Goal: Task Accomplishment & Management: Manage account settings

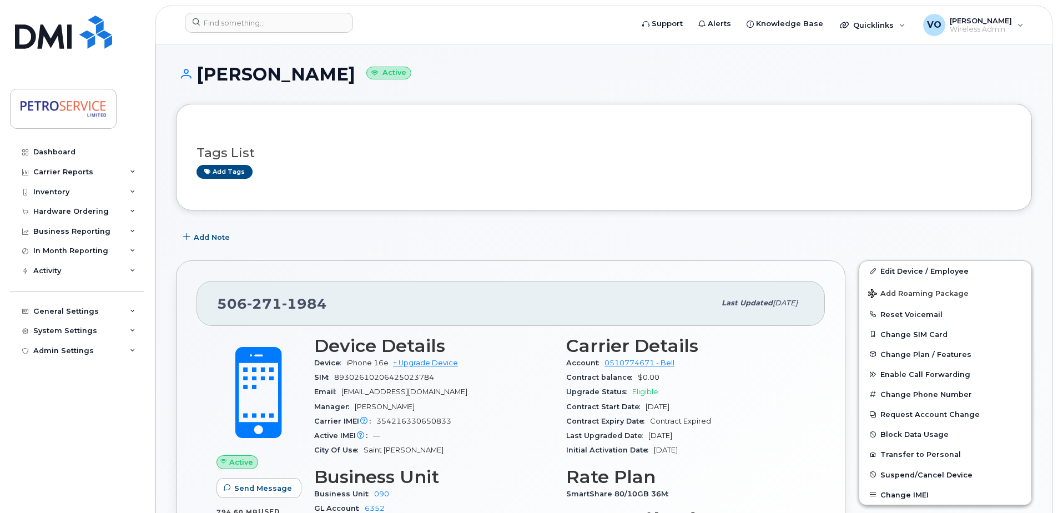
scroll to position [102, 0]
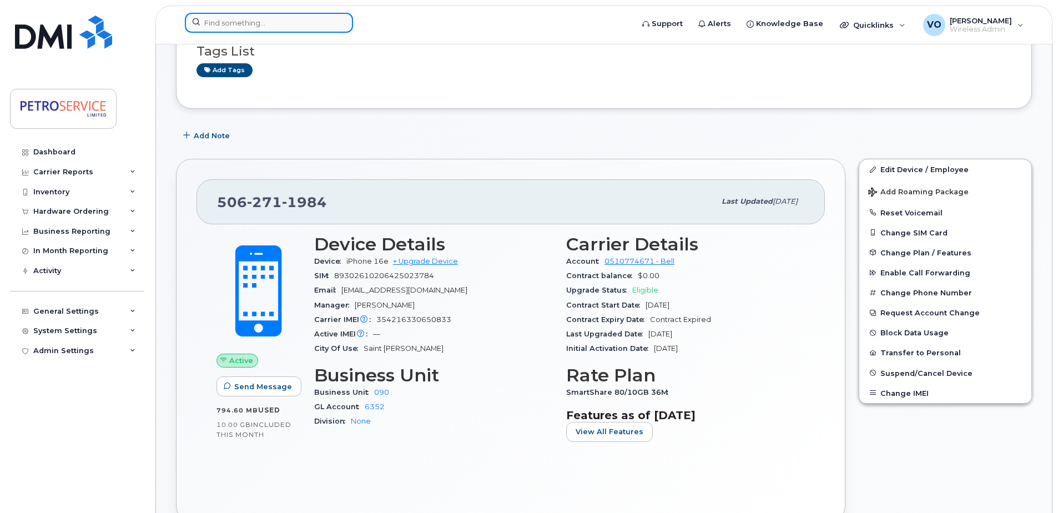
click at [216, 19] on input at bounding box center [269, 23] width 168 height 20
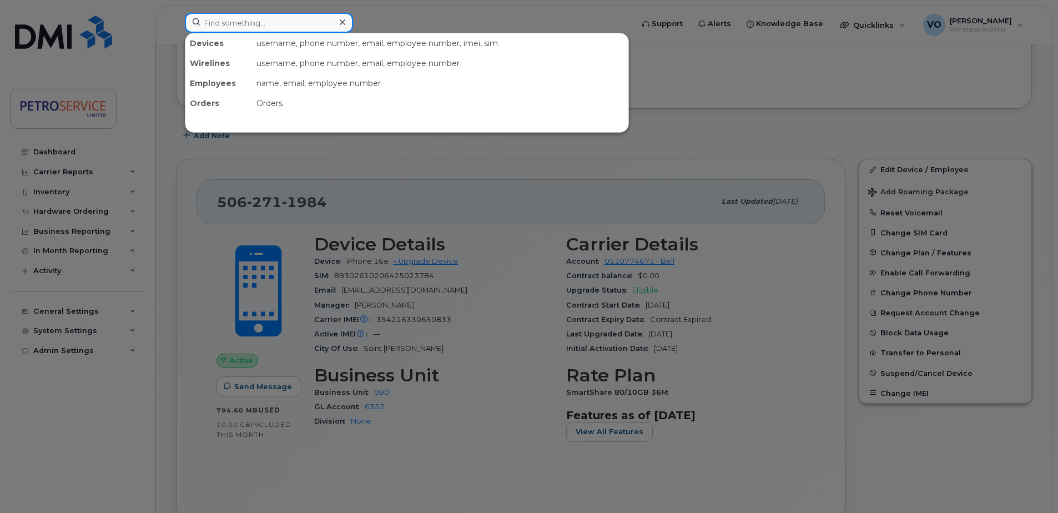
paste input "306-491-1394"
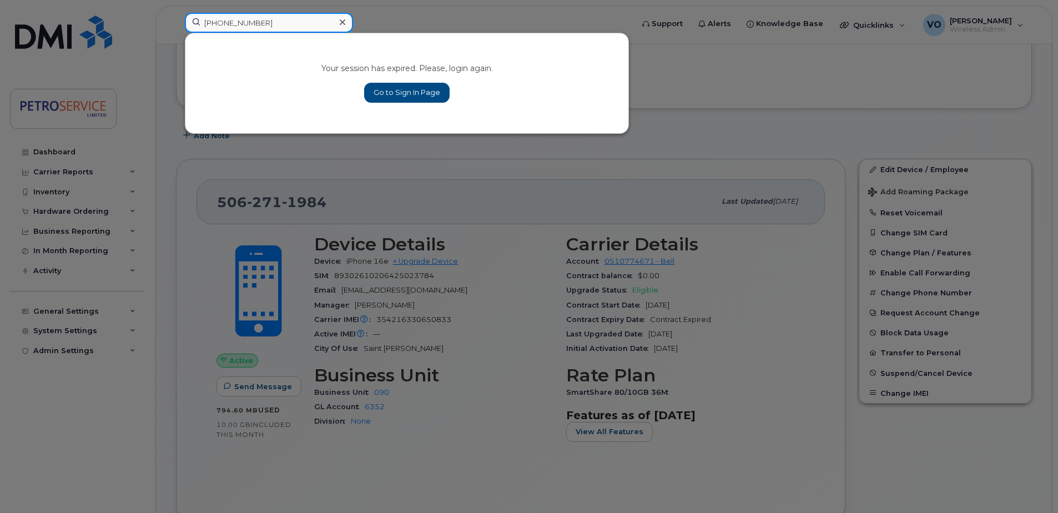
type input "306-491-1394"
drag, startPoint x: 411, startPoint y: 90, endPoint x: 371, endPoint y: 78, distance: 41.6
click at [411, 90] on link "Go to Sign In Page" at bounding box center [406, 93] width 85 height 20
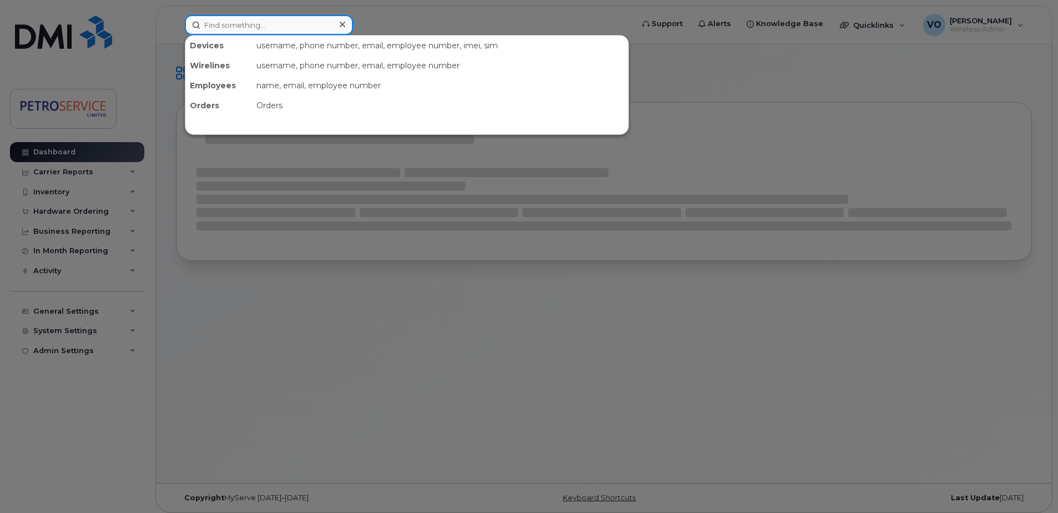
click at [278, 28] on input at bounding box center [269, 25] width 168 height 20
paste input "[PHONE_NUMBER]"
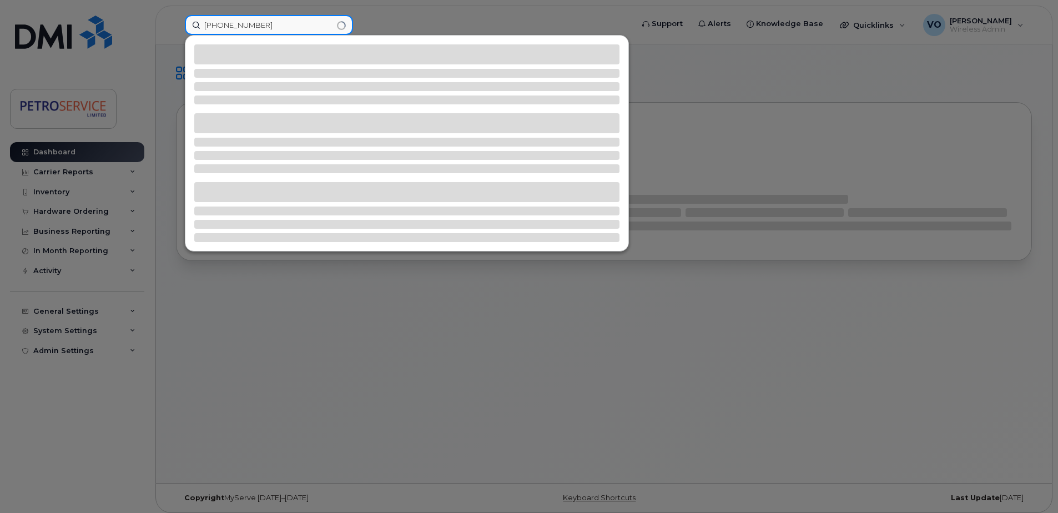
type input "[PHONE_NUMBER]"
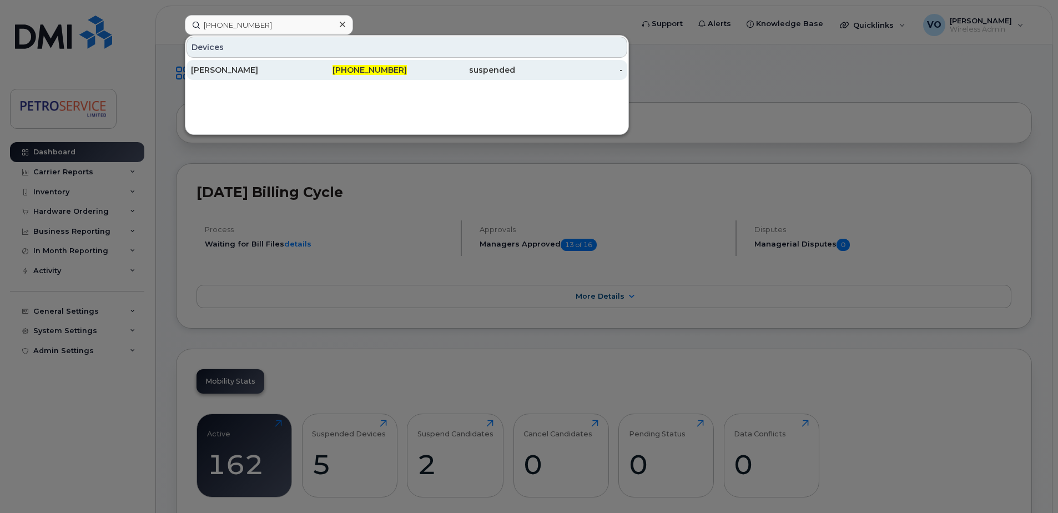
click at [300, 73] on div "[PHONE_NUMBER]" at bounding box center [353, 69] width 108 height 11
click at [228, 73] on div "Bradley Simon" at bounding box center [245, 69] width 108 height 11
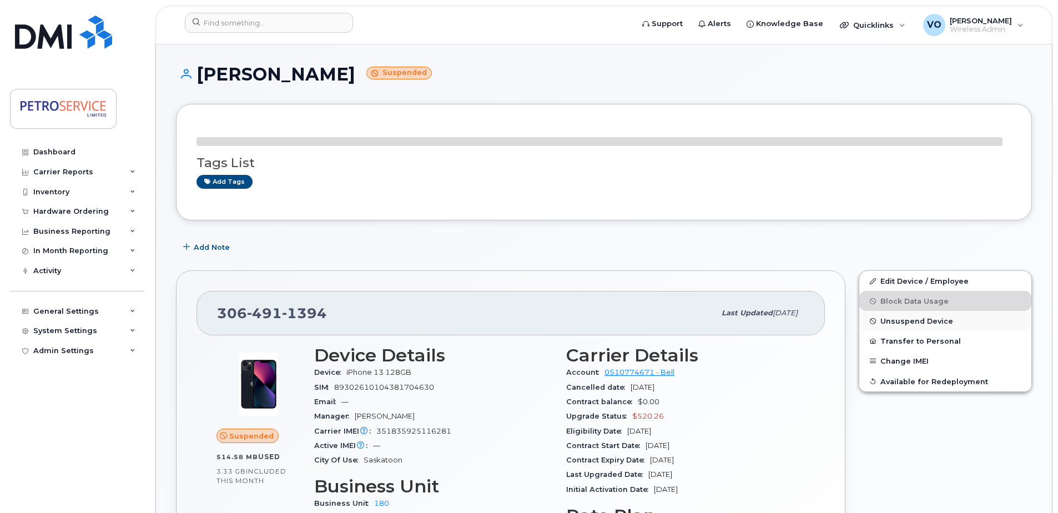
click at [916, 321] on span "Unsuspend Device" at bounding box center [916, 321] width 73 height 8
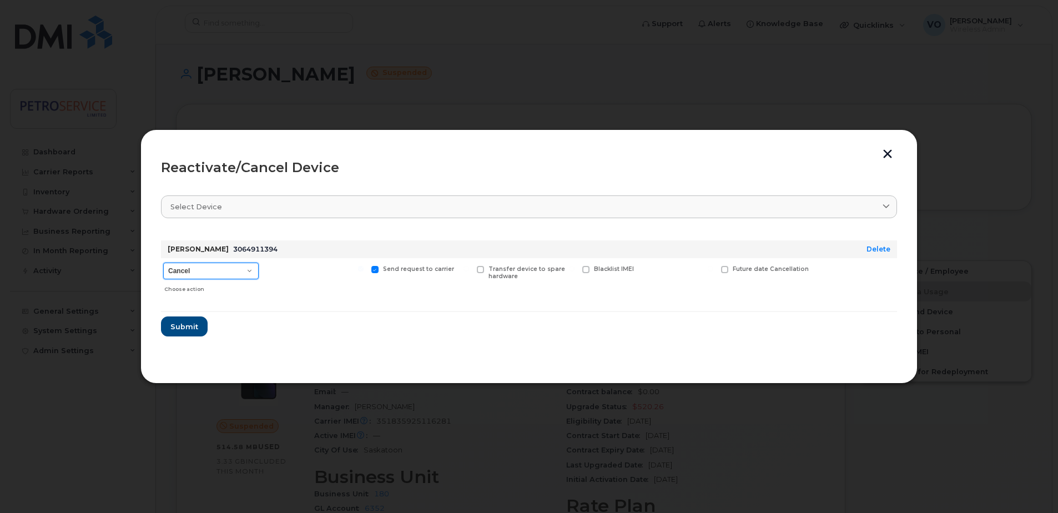
click at [249, 274] on select "Cancel Suspend - Extend Suspension Reactivate" at bounding box center [210, 270] width 95 height 17
select select "[object Object]"
click at [163, 262] on select "Cancel Suspend - Extend Suspension Reactivate" at bounding box center [210, 270] width 95 height 17
click at [181, 325] on span "Submit" at bounding box center [184, 326] width 28 height 11
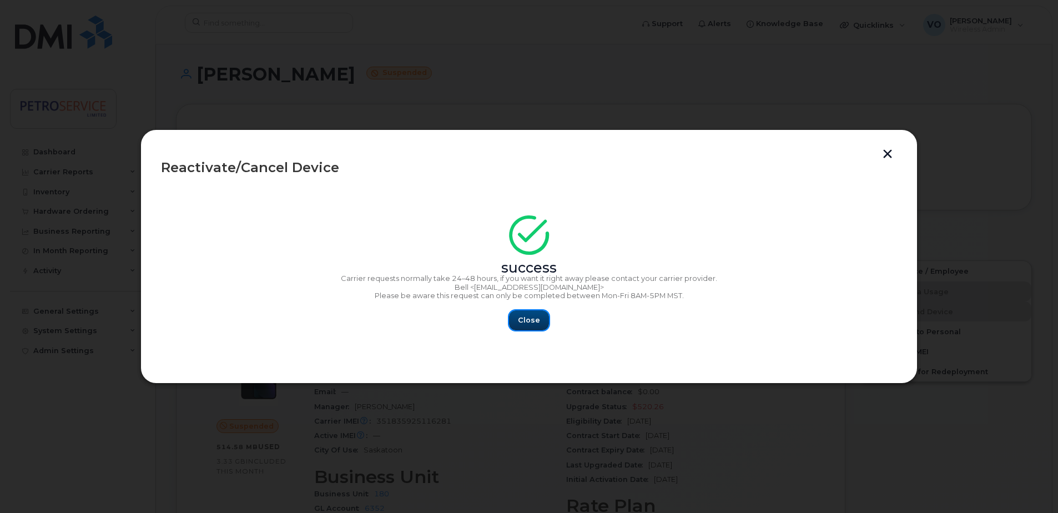
click at [523, 318] on span "Close" at bounding box center [529, 320] width 22 height 11
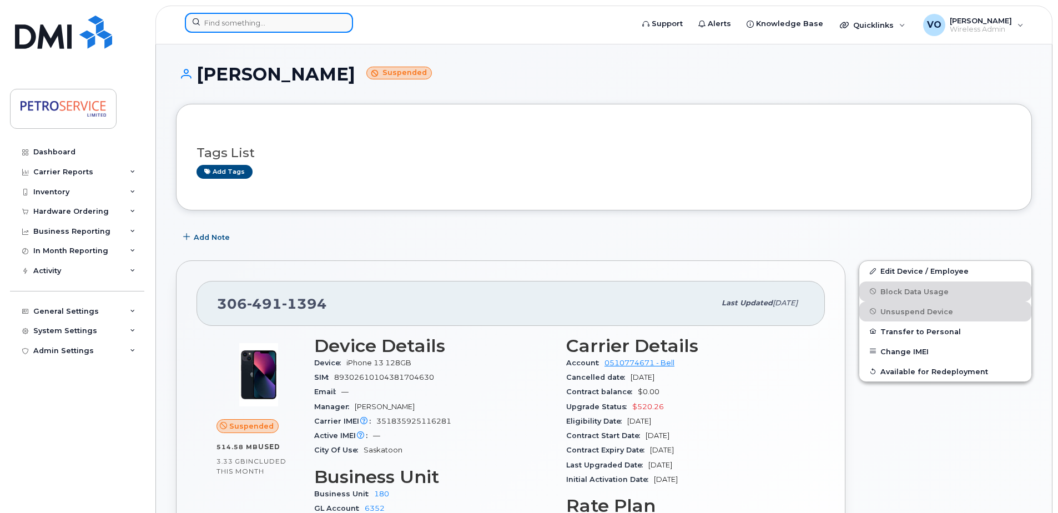
click at [247, 27] on input at bounding box center [269, 23] width 168 height 20
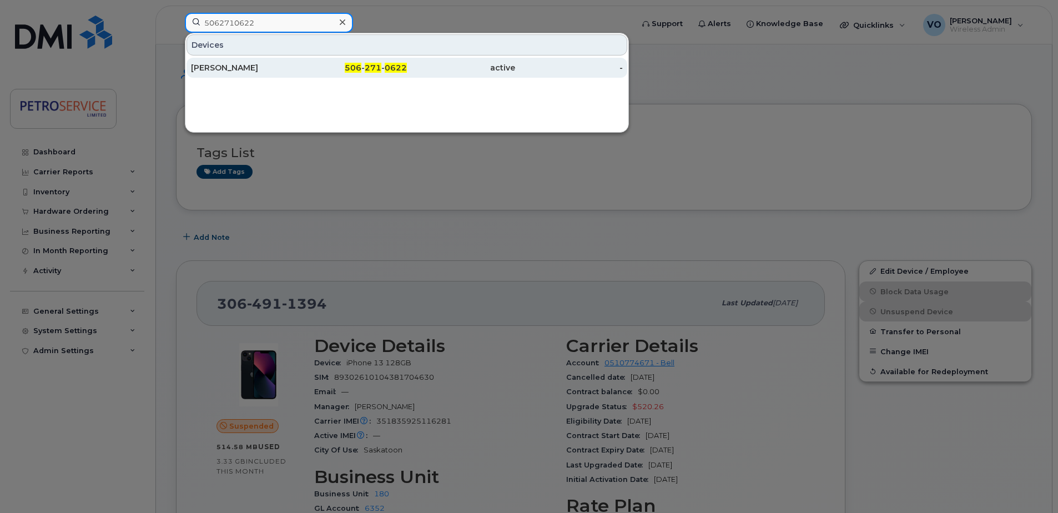
type input "5062710622"
click at [255, 69] on div "Olena Vasylyeva" at bounding box center [245, 67] width 108 height 11
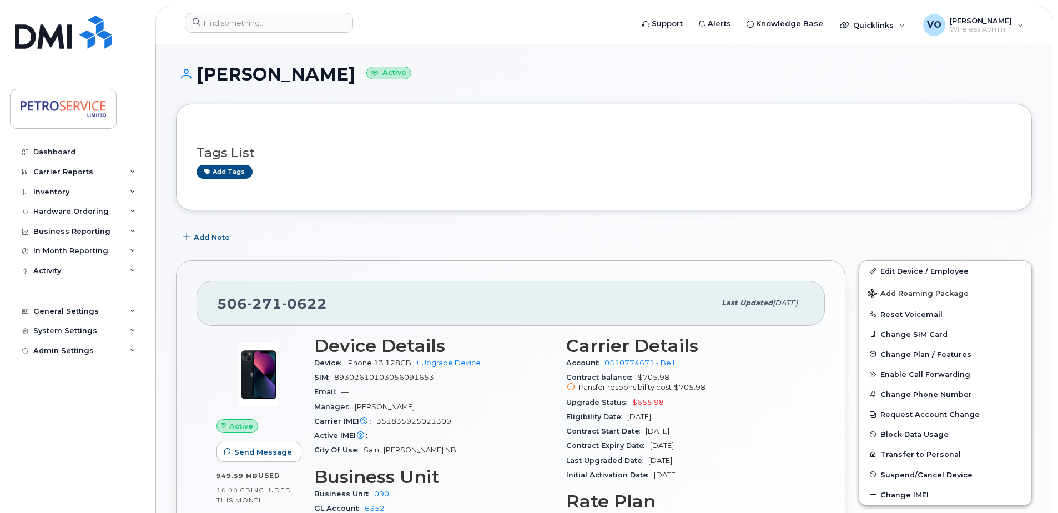
click at [247, 39] on header "Support Alerts Knowledge Base Quicklinks Suspend / Cancel Device Change SIM Car…" at bounding box center [603, 25] width 897 height 39
click at [242, 24] on input at bounding box center [269, 23] width 168 height 20
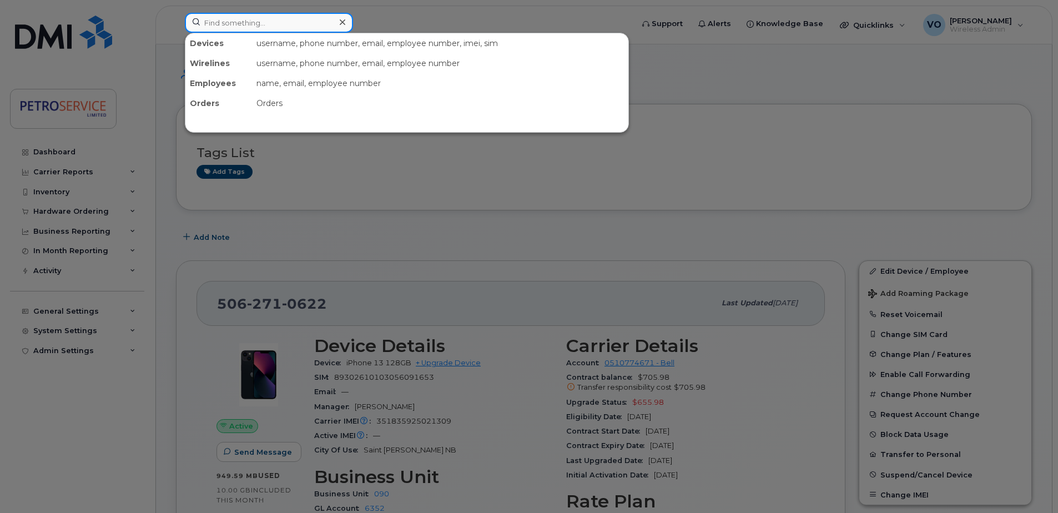
paste input "[PHONE_NUMBER]"
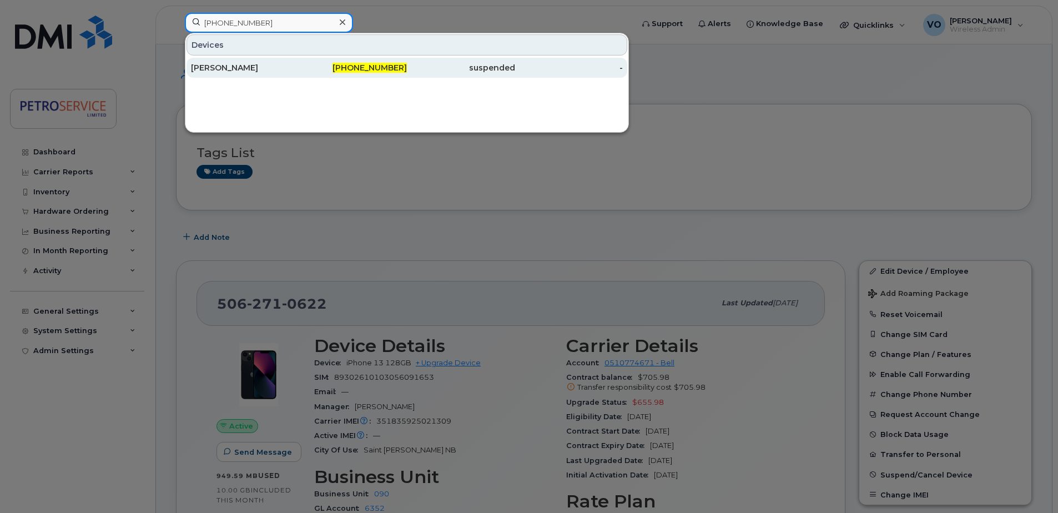
type input "[PHONE_NUMBER]"
click at [286, 72] on div "[PERSON_NAME]" at bounding box center [245, 67] width 108 height 11
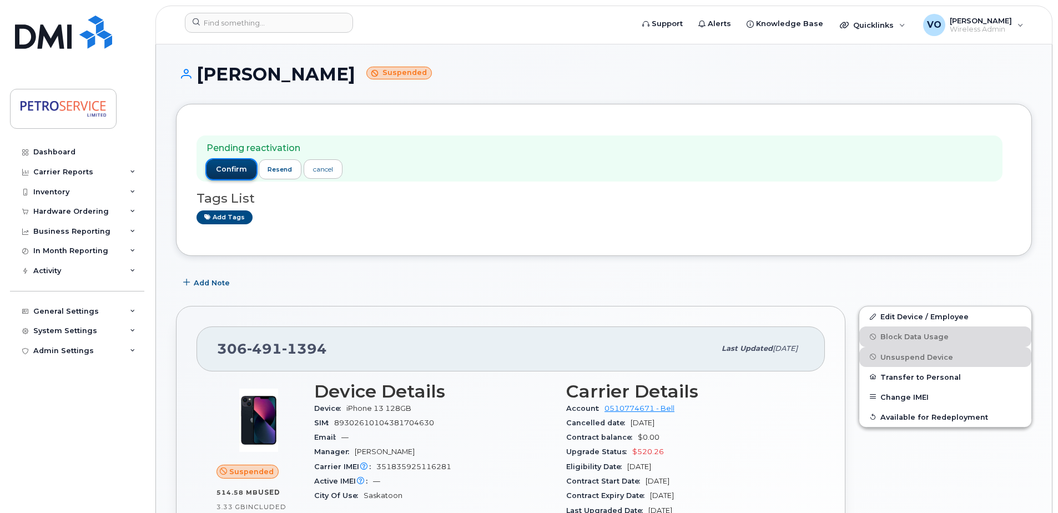
click at [220, 164] on span "confirm" at bounding box center [231, 169] width 31 height 10
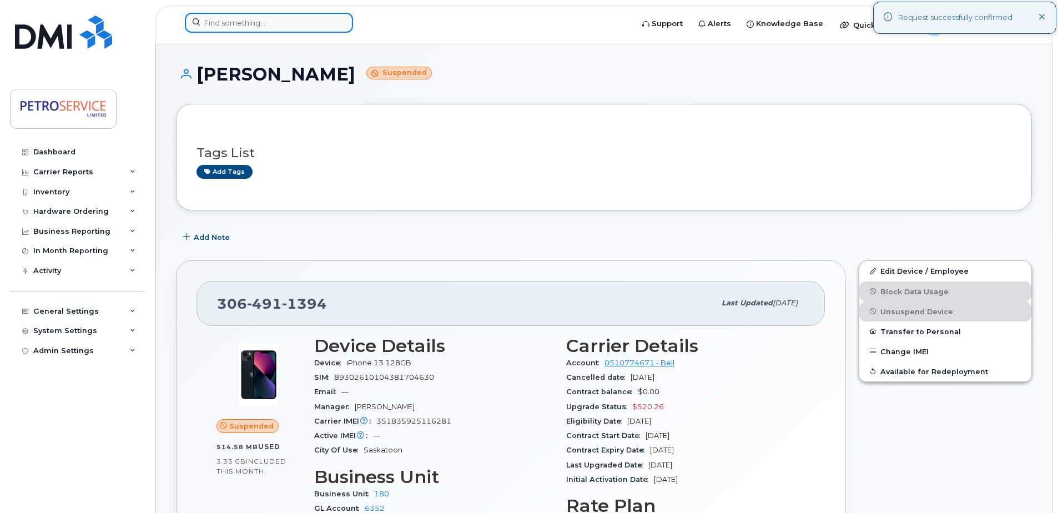
drag, startPoint x: 234, startPoint y: 13, endPoint x: 235, endPoint y: 23, distance: 9.5
click at [235, 17] on input at bounding box center [269, 23] width 168 height 20
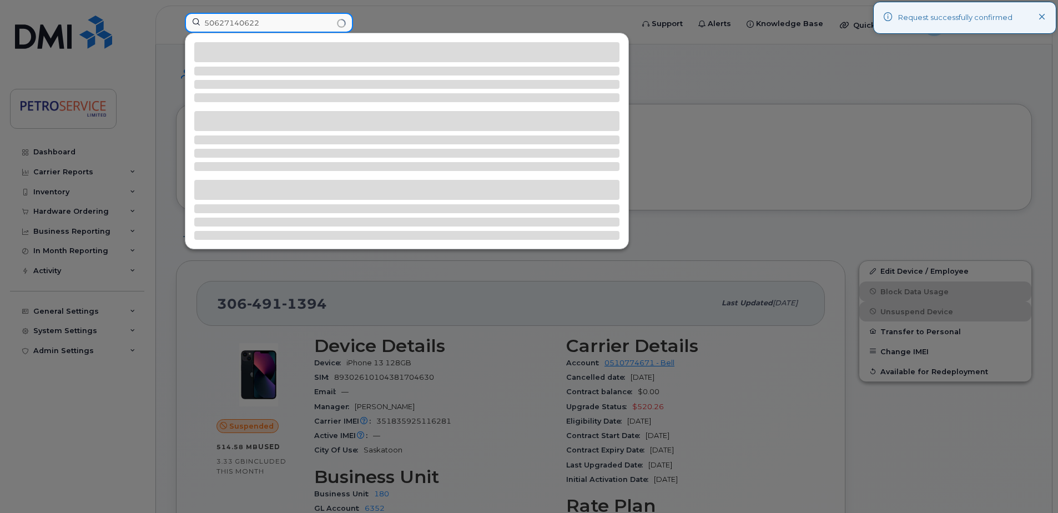
click at [241, 23] on input "50627140622" at bounding box center [269, 23] width 168 height 20
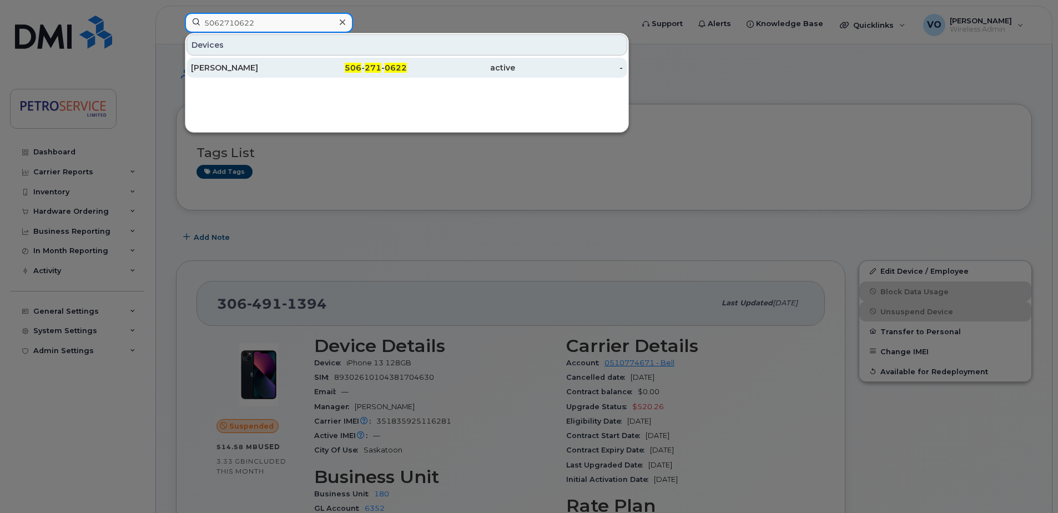
type input "5062710622"
click at [270, 61] on div "Olena Vasylyeva" at bounding box center [245, 68] width 108 height 20
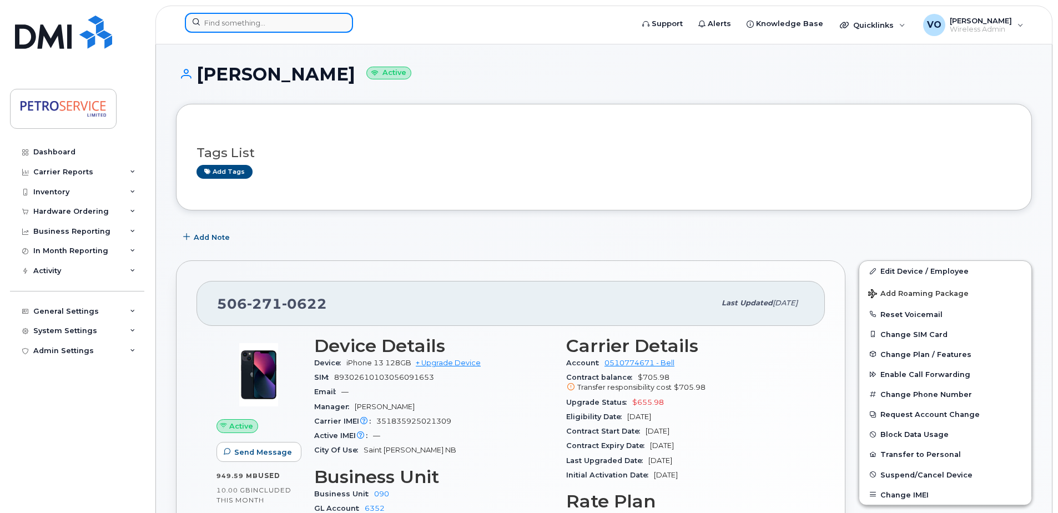
click at [231, 27] on input at bounding box center [269, 23] width 168 height 20
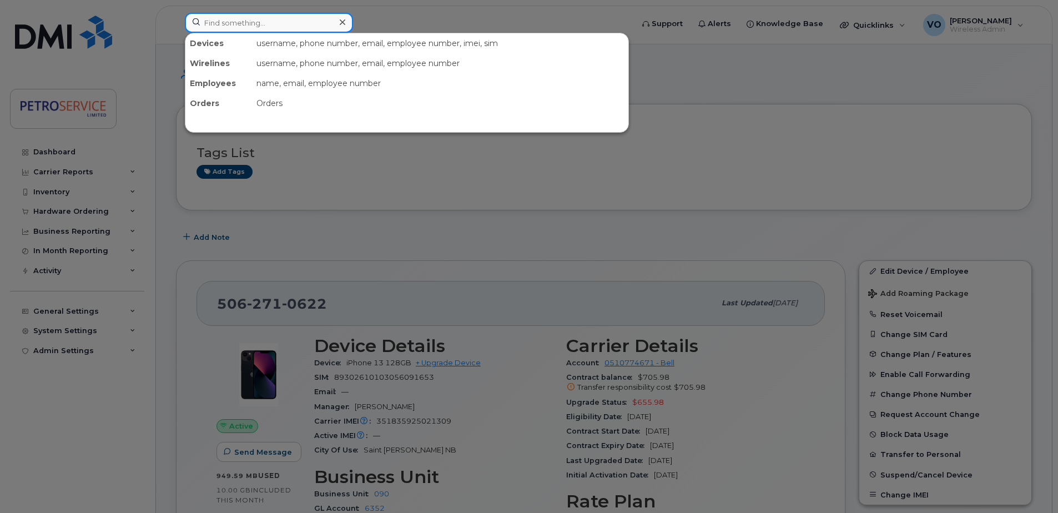
paste input "306-491-1394"
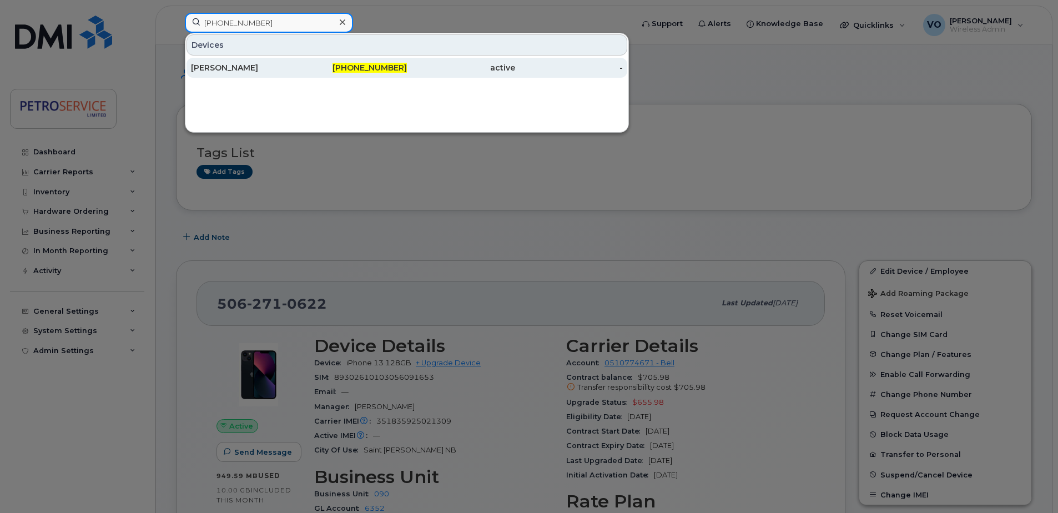
type input "306-491-1394"
click at [238, 67] on div "[PERSON_NAME]" at bounding box center [245, 67] width 108 height 11
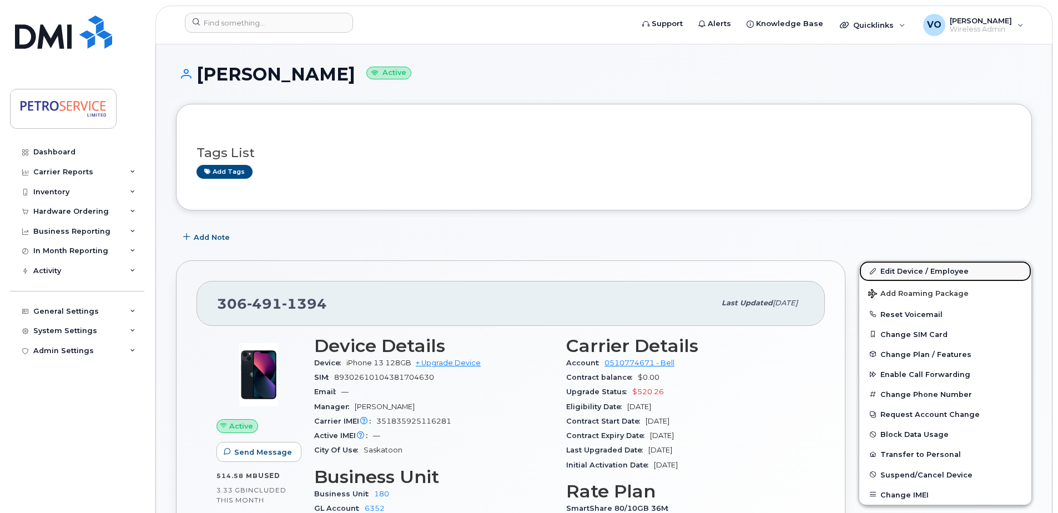
click at [918, 272] on link "Edit Device / Employee" at bounding box center [945, 271] width 172 height 20
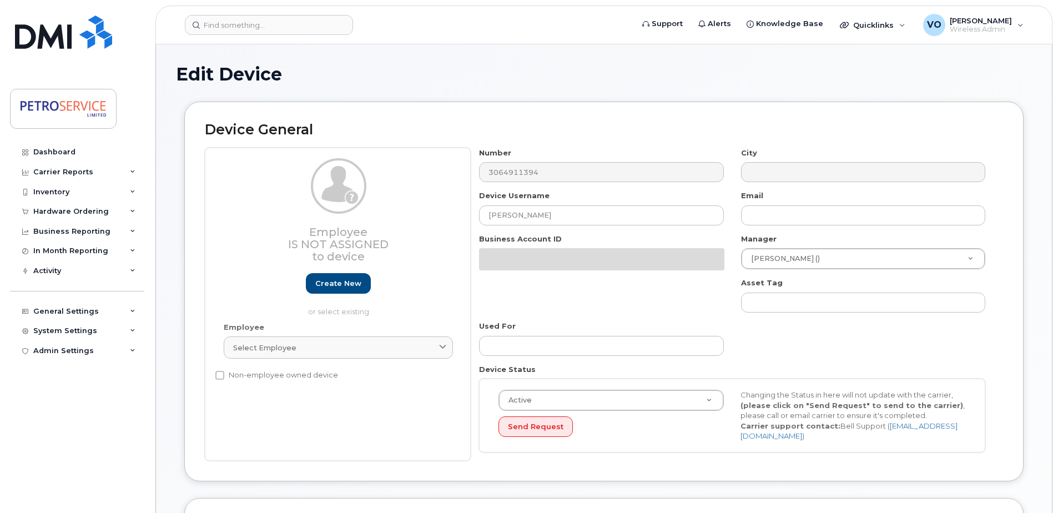
select select "4468790"
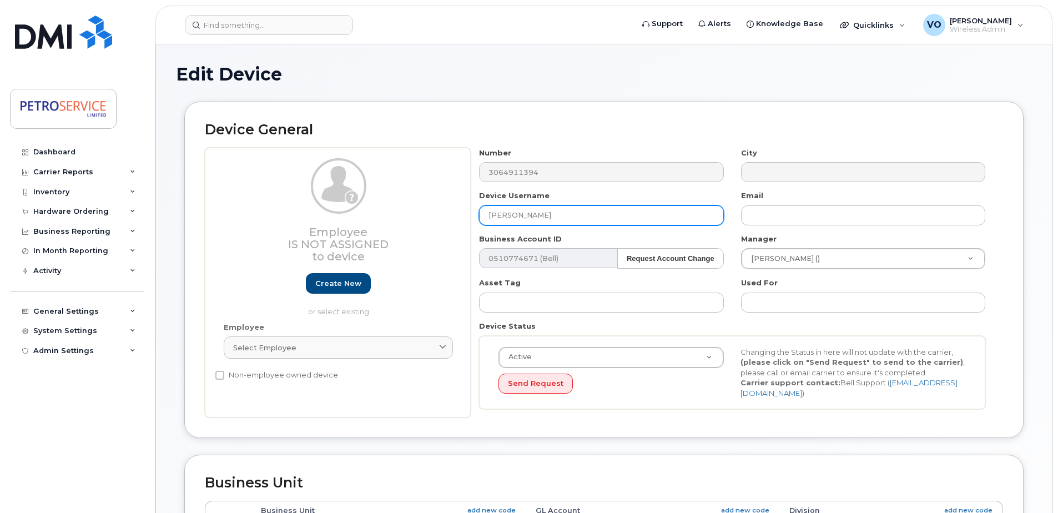
drag, startPoint x: 467, startPoint y: 215, endPoint x: 299, endPoint y: 218, distance: 168.1
click at [299, 217] on div "Employee Is not assigned to device Create new or select existing Employee Selec…" at bounding box center [604, 283] width 798 height 270
type input "[PERSON_NAME]"
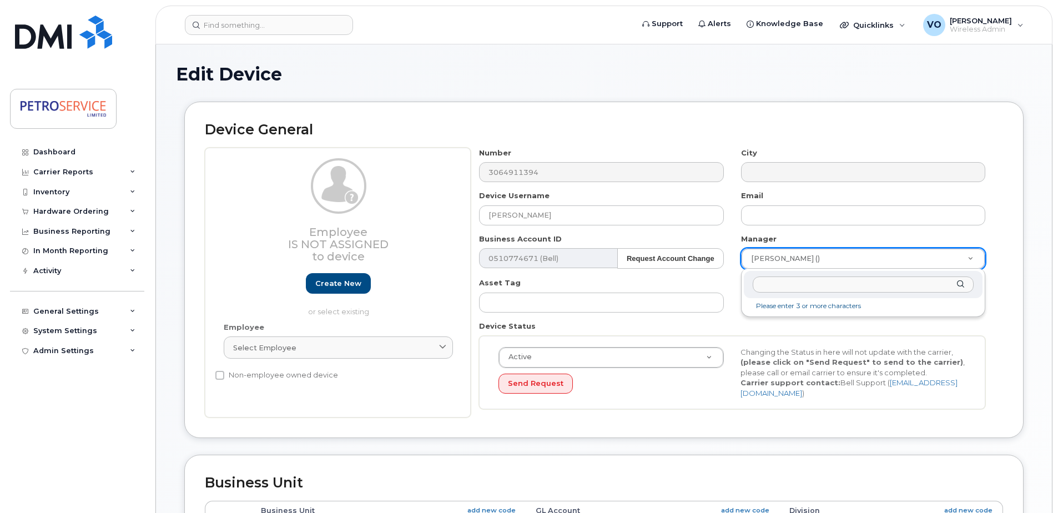
click at [794, 284] on input "text" at bounding box center [862, 284] width 221 height 16
type input "ander"
type input "1514743"
click at [1029, 320] on div "Device General Employee Is not assigned to device Create new or select existing…" at bounding box center [604, 278] width 856 height 353
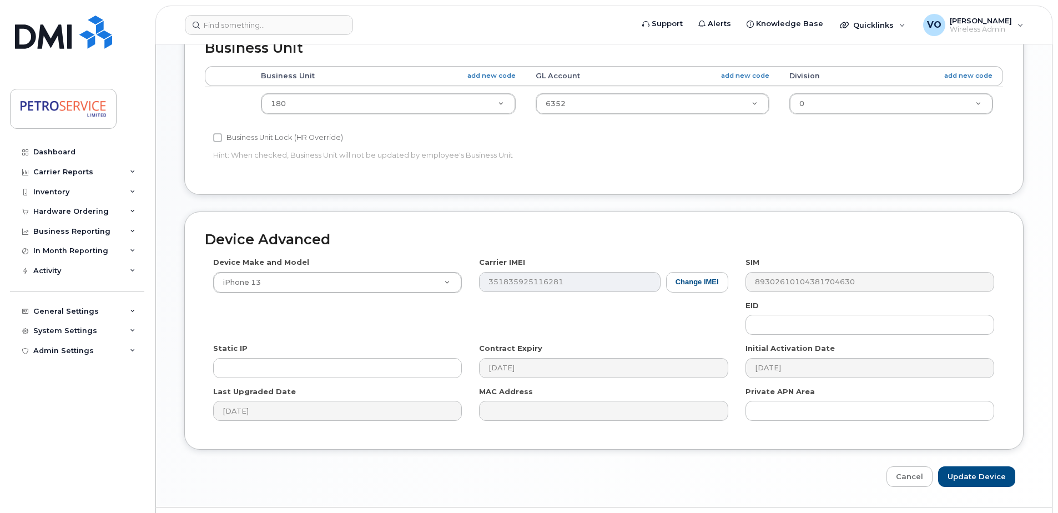
scroll to position [464, 0]
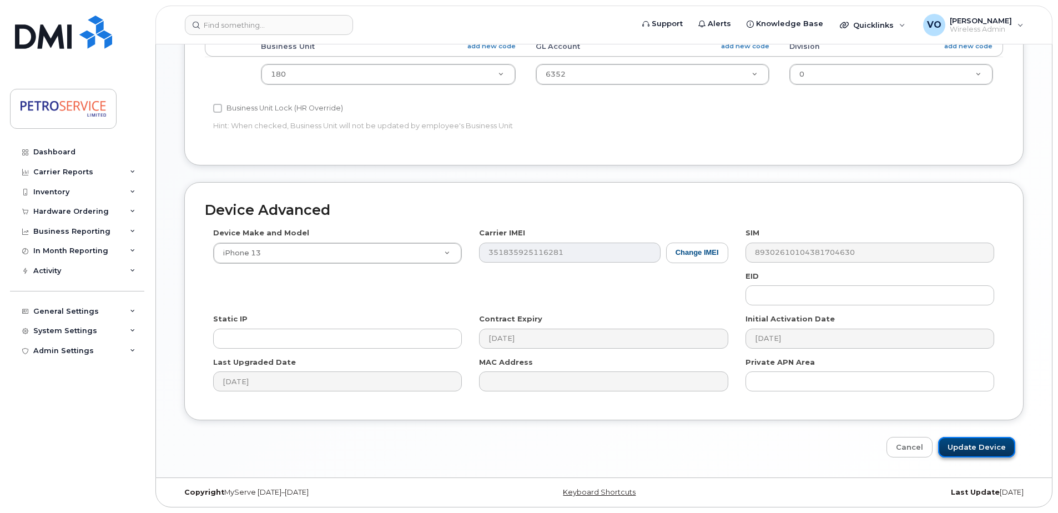
click at [971, 446] on input "Update Device" at bounding box center [976, 447] width 77 height 21
type input "Saving..."
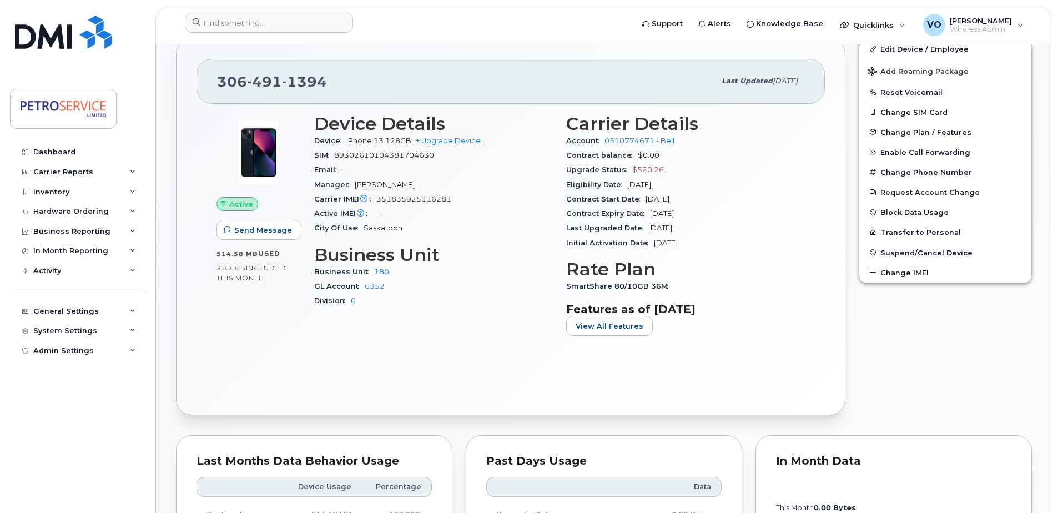
scroll to position [111, 0]
